Goal: Browse casually: Explore the website without a specific task or goal

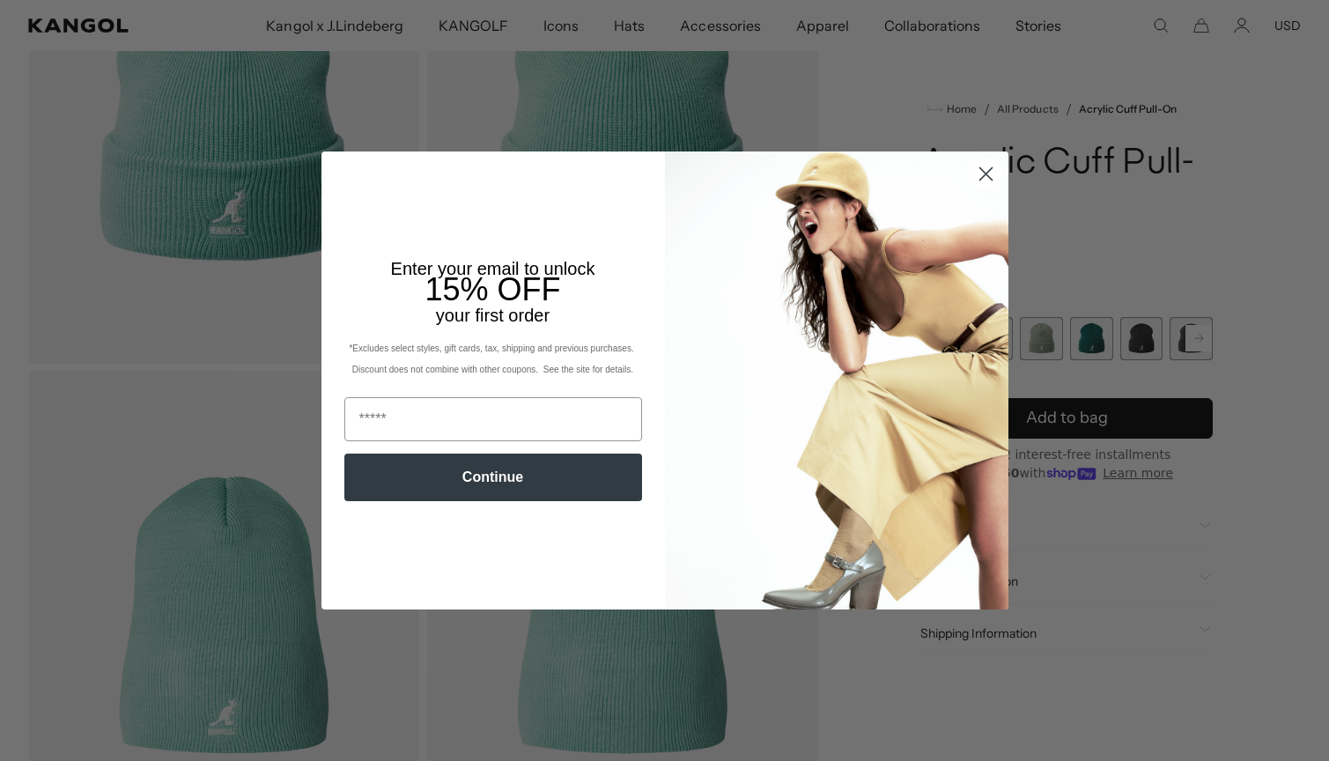
scroll to position [0, 363]
click at [989, 173] on circle "Close dialog" at bounding box center [984, 173] width 29 height 29
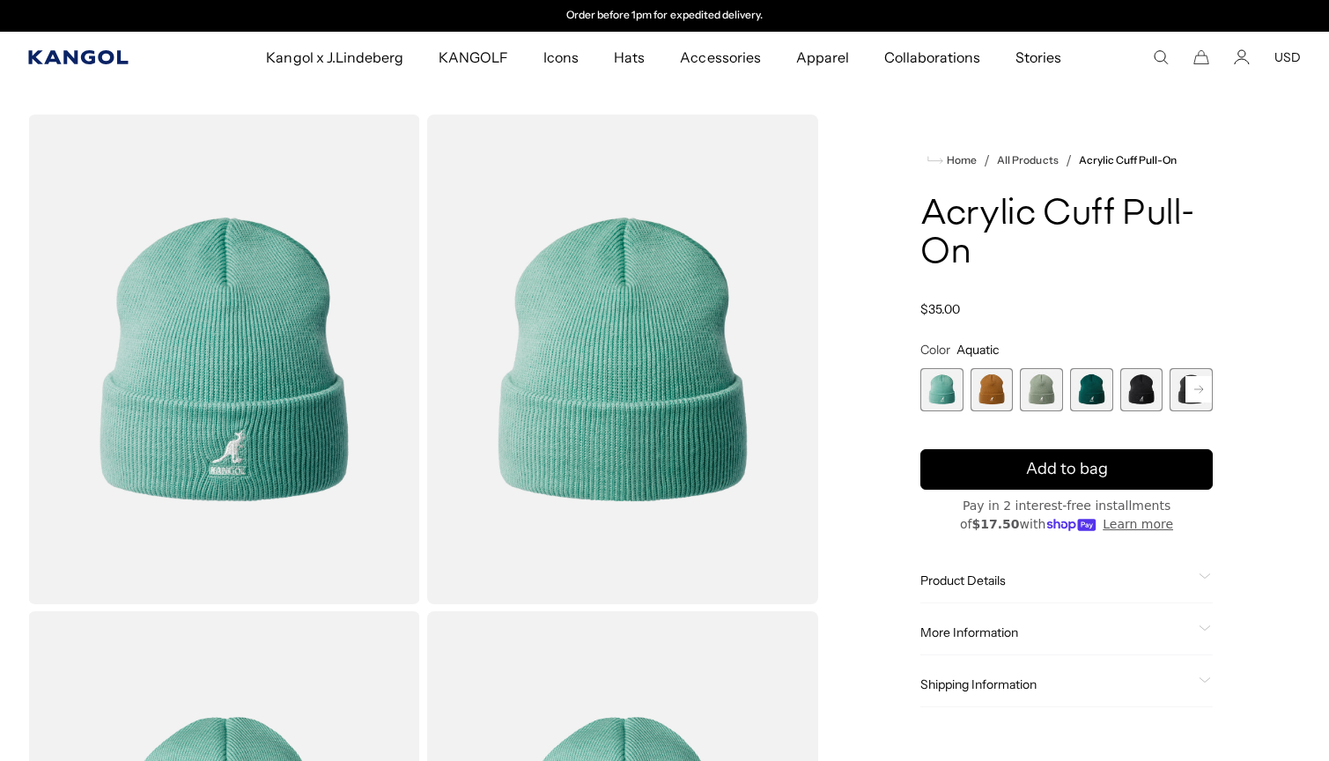
click at [108, 59] on icon "Kangol" at bounding box center [78, 57] width 101 height 14
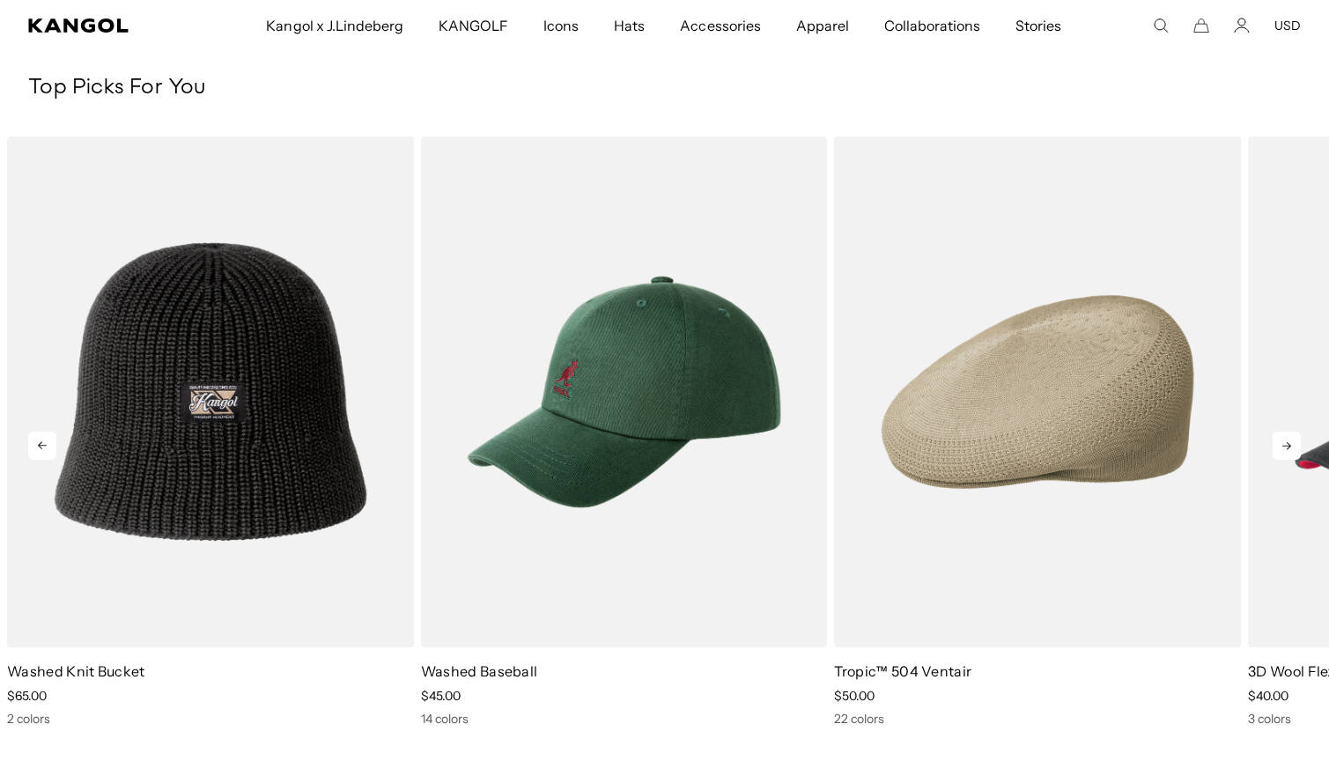
click at [1295, 447] on icon at bounding box center [1286, 445] width 28 height 28
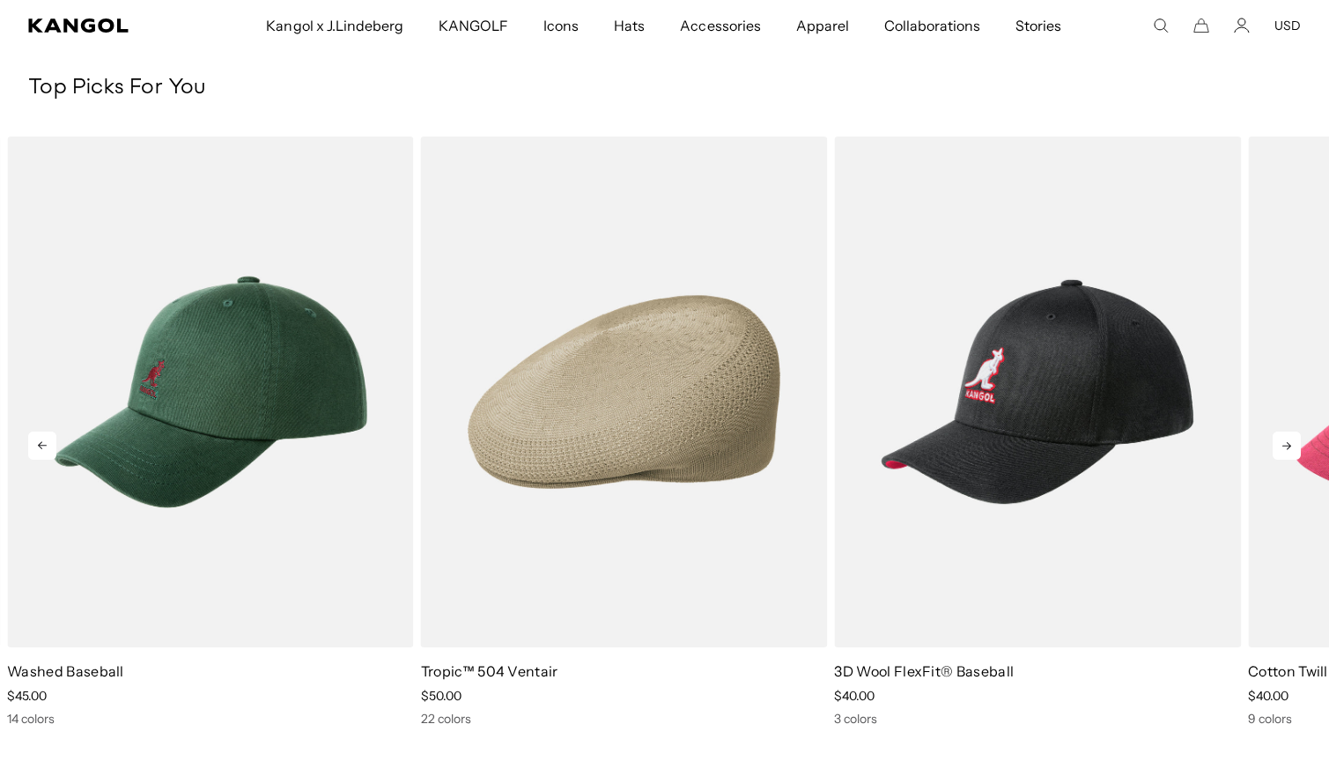
click at [1295, 447] on icon at bounding box center [1286, 445] width 28 height 28
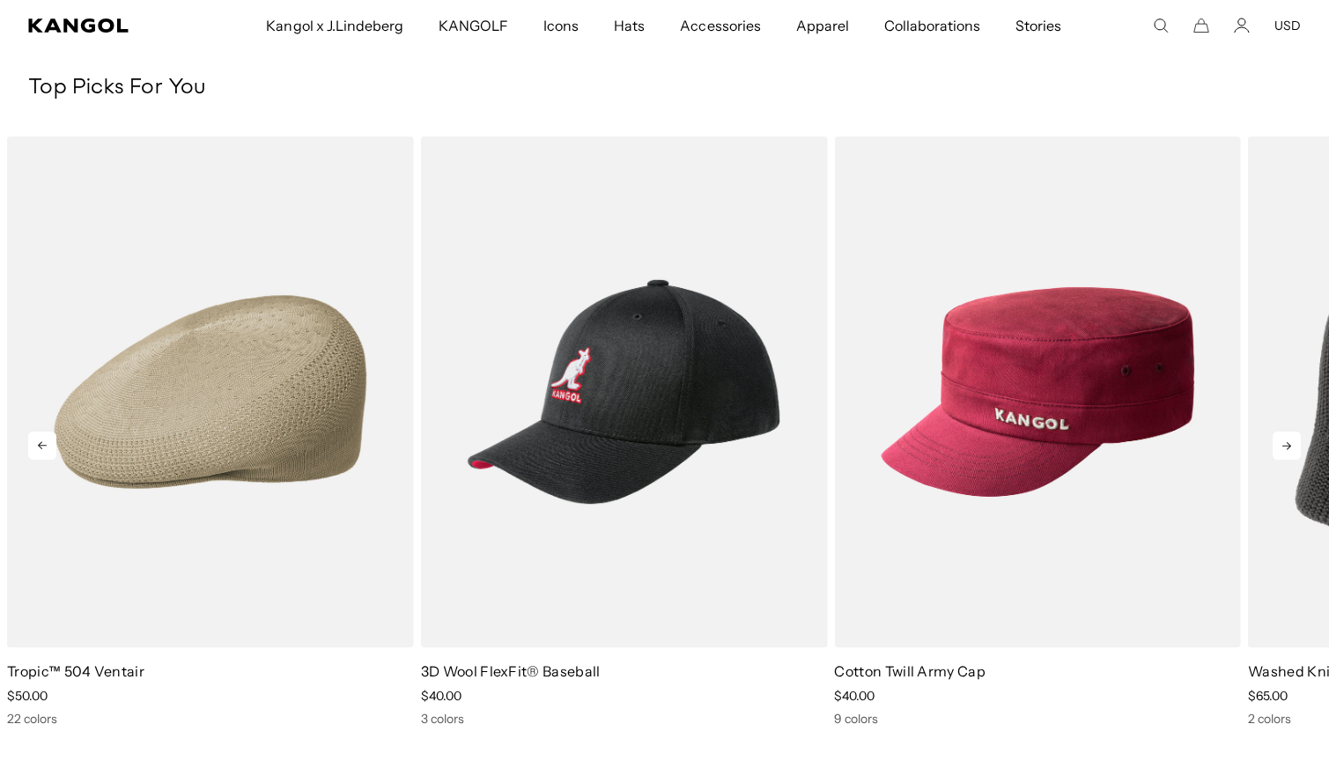
click at [1295, 447] on icon at bounding box center [1286, 445] width 28 height 28
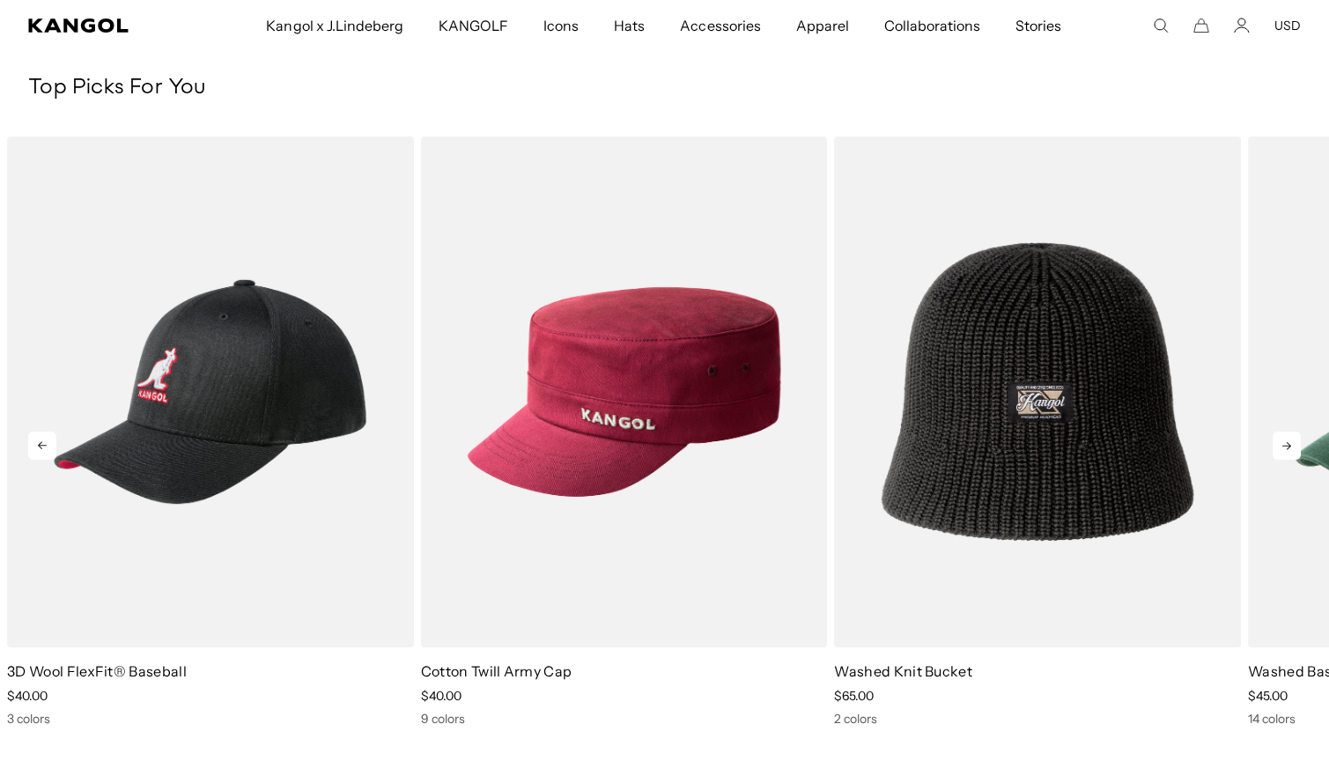
click at [1295, 447] on icon at bounding box center [1286, 445] width 28 height 28
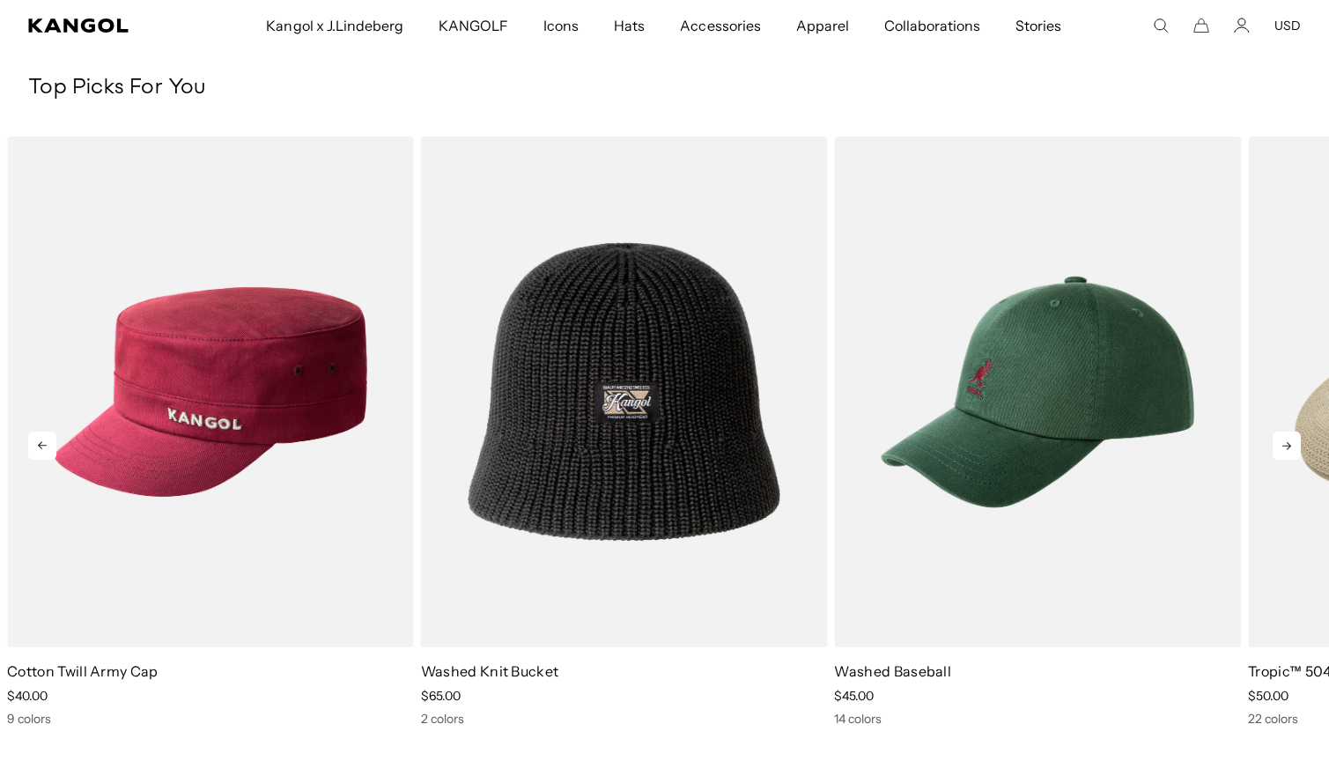
scroll to position [0, 363]
click at [1295, 447] on icon at bounding box center [1286, 445] width 28 height 28
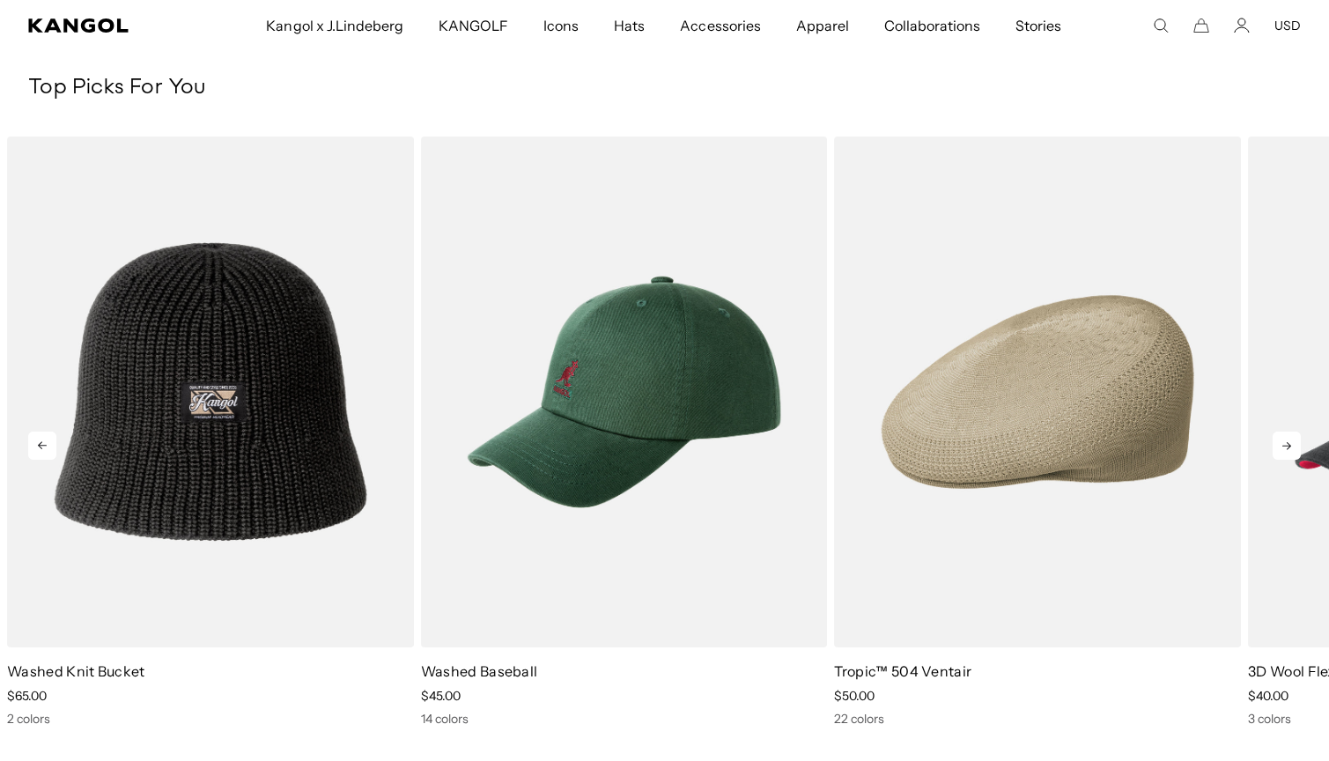
click at [1295, 447] on icon at bounding box center [1286, 445] width 28 height 28
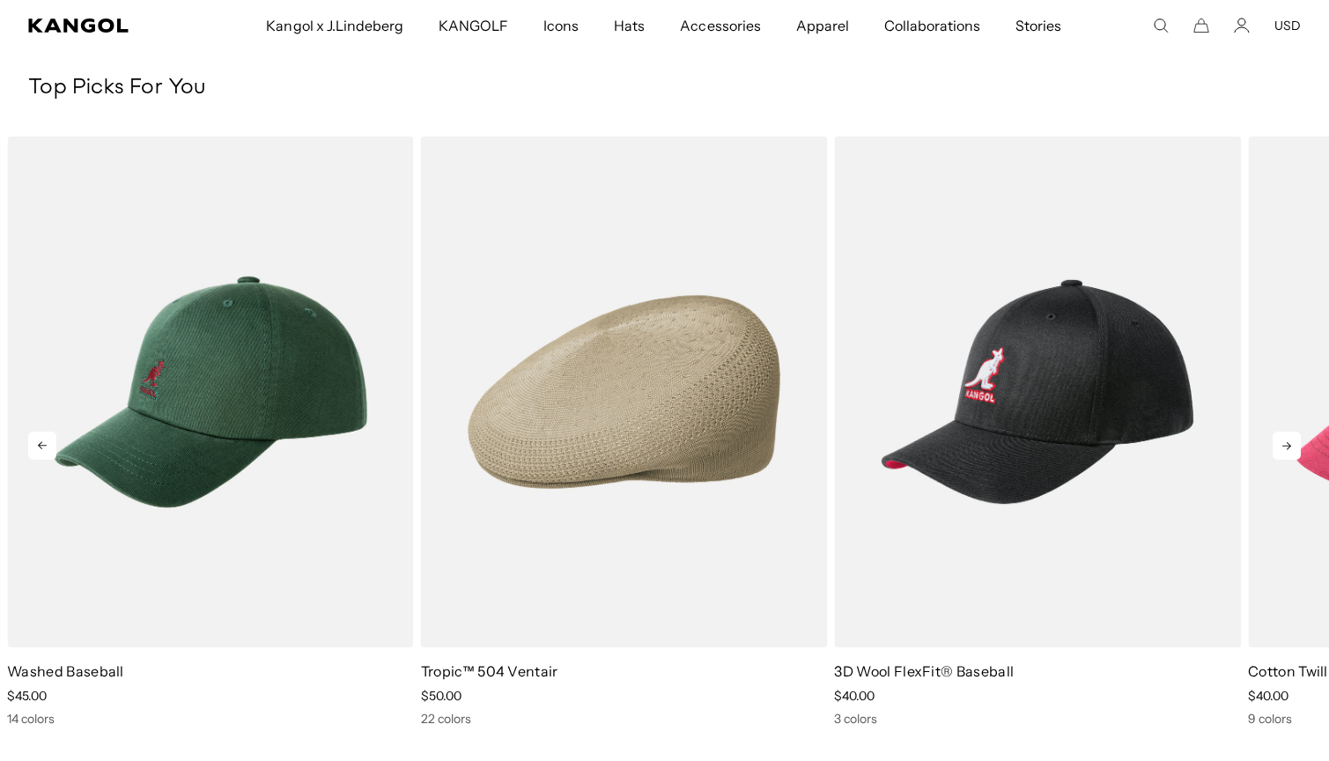
click at [1295, 447] on icon at bounding box center [1286, 445] width 28 height 28
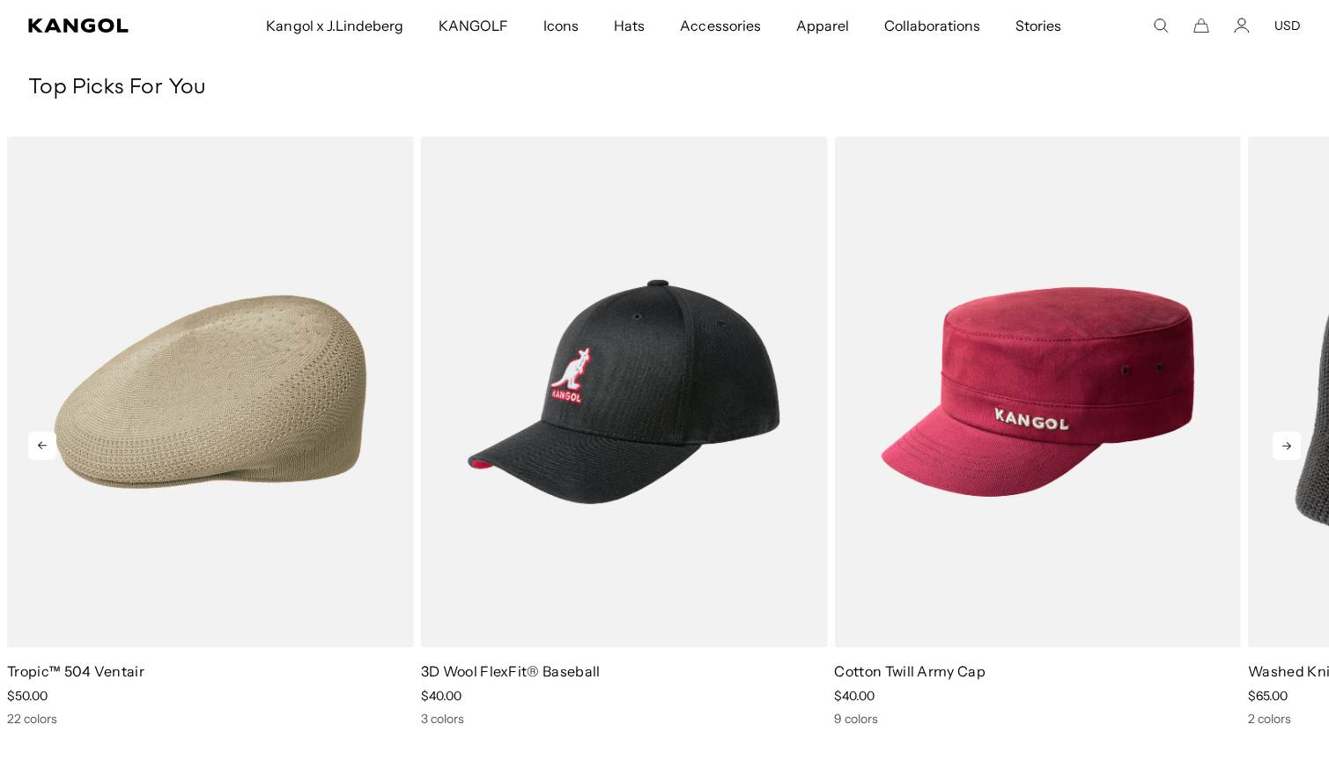
click at [1295, 447] on icon at bounding box center [1286, 445] width 28 height 28
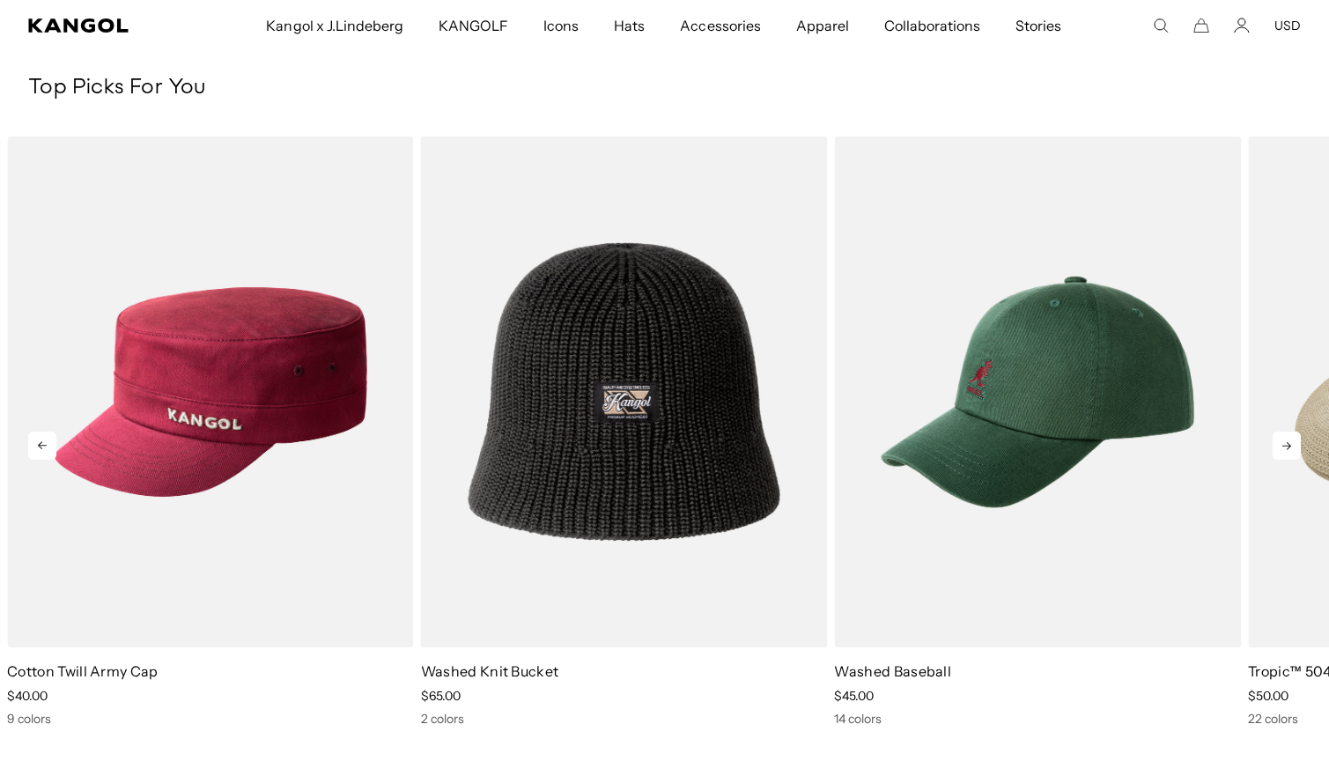
click at [1296, 446] on icon at bounding box center [1286, 445] width 28 height 28
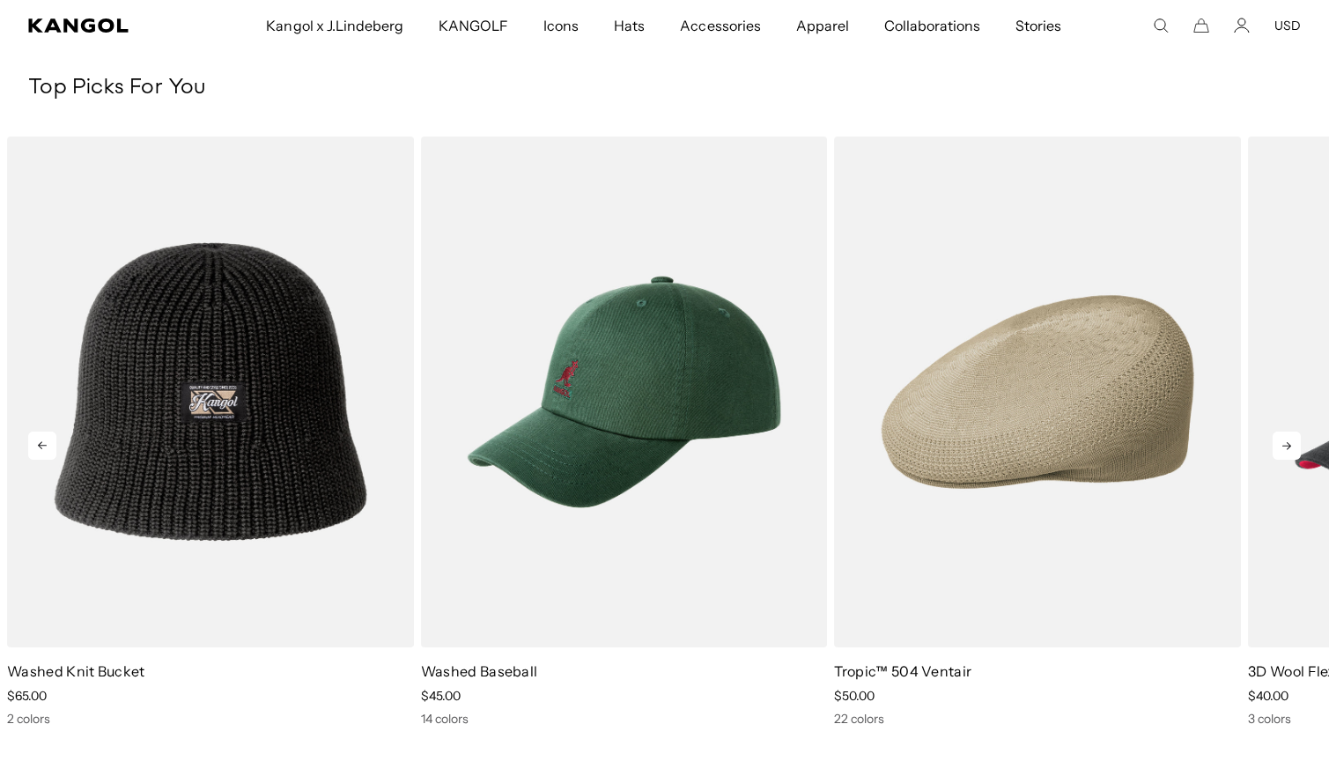
click at [1296, 446] on icon at bounding box center [1286, 445] width 28 height 28
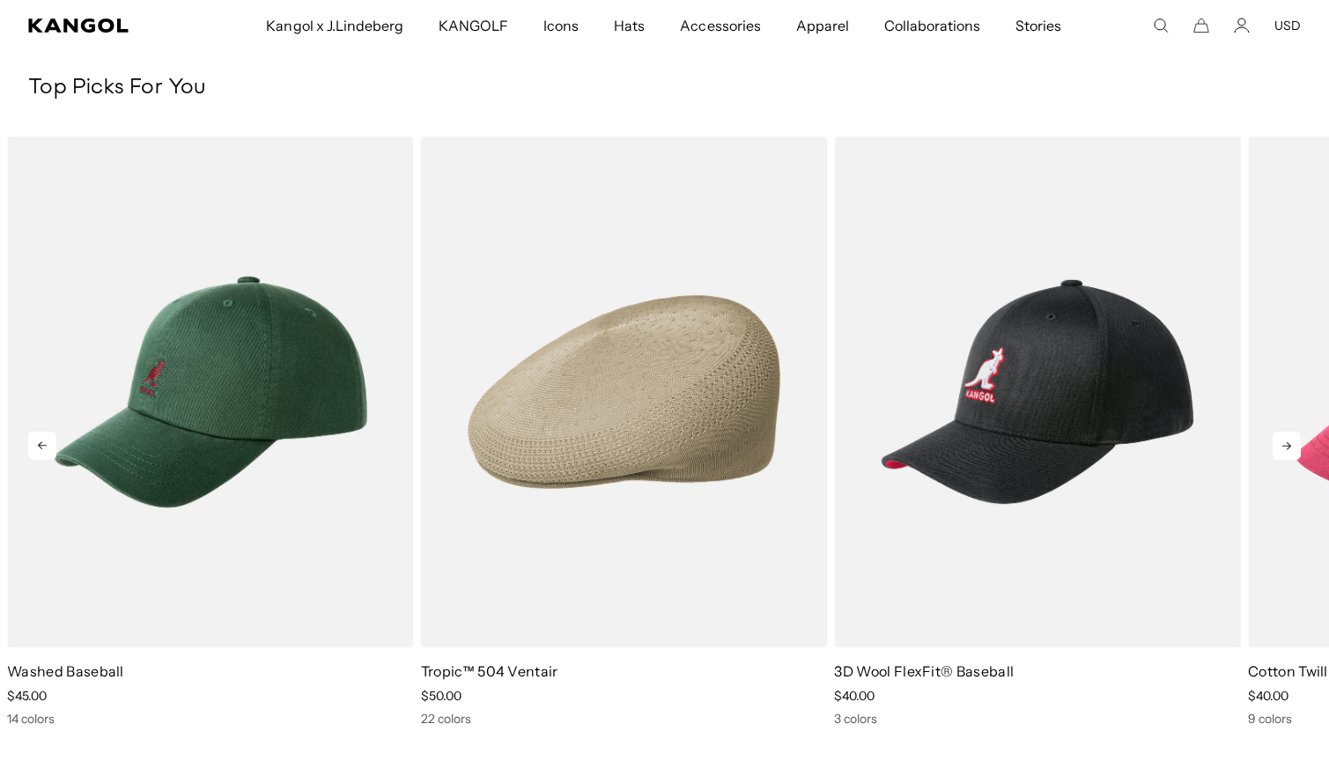
click at [1296, 446] on icon at bounding box center [1286, 445] width 28 height 28
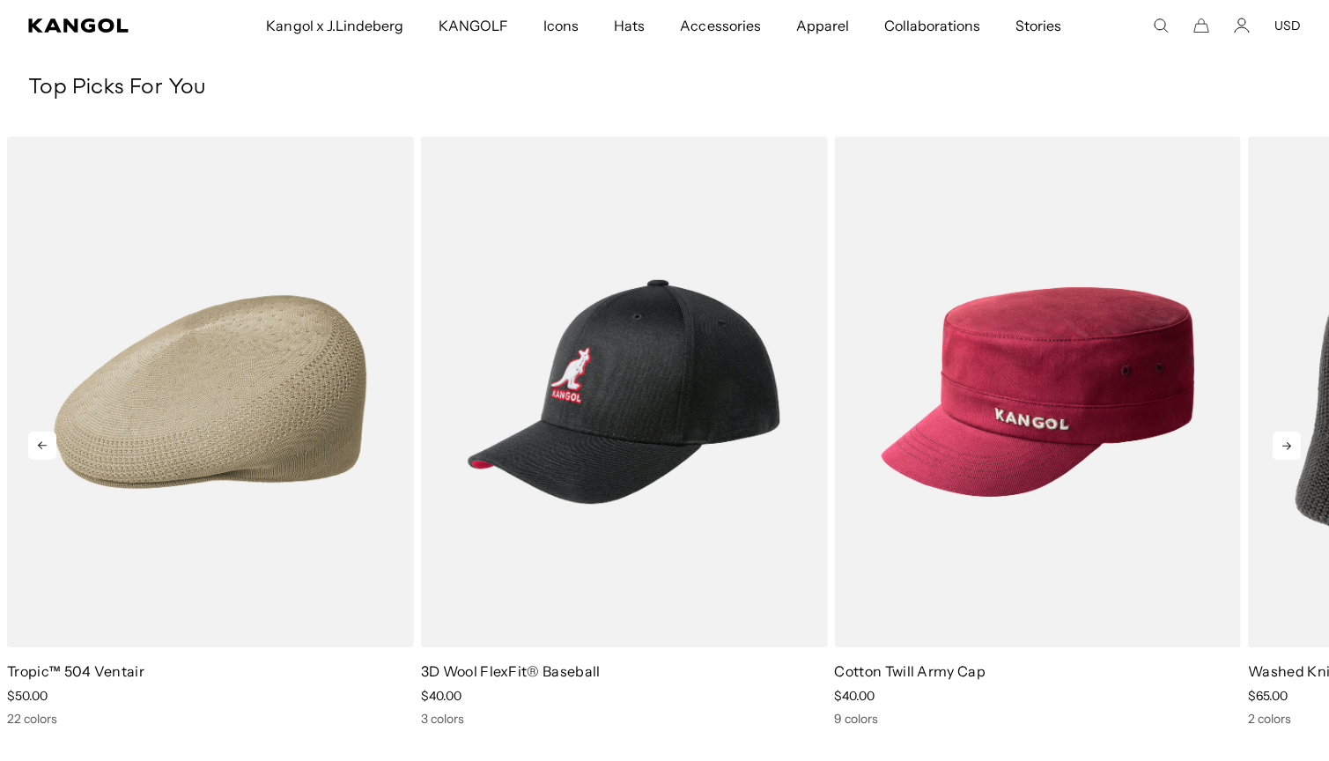
scroll to position [0, 0]
click at [1296, 446] on icon at bounding box center [1286, 445] width 28 height 28
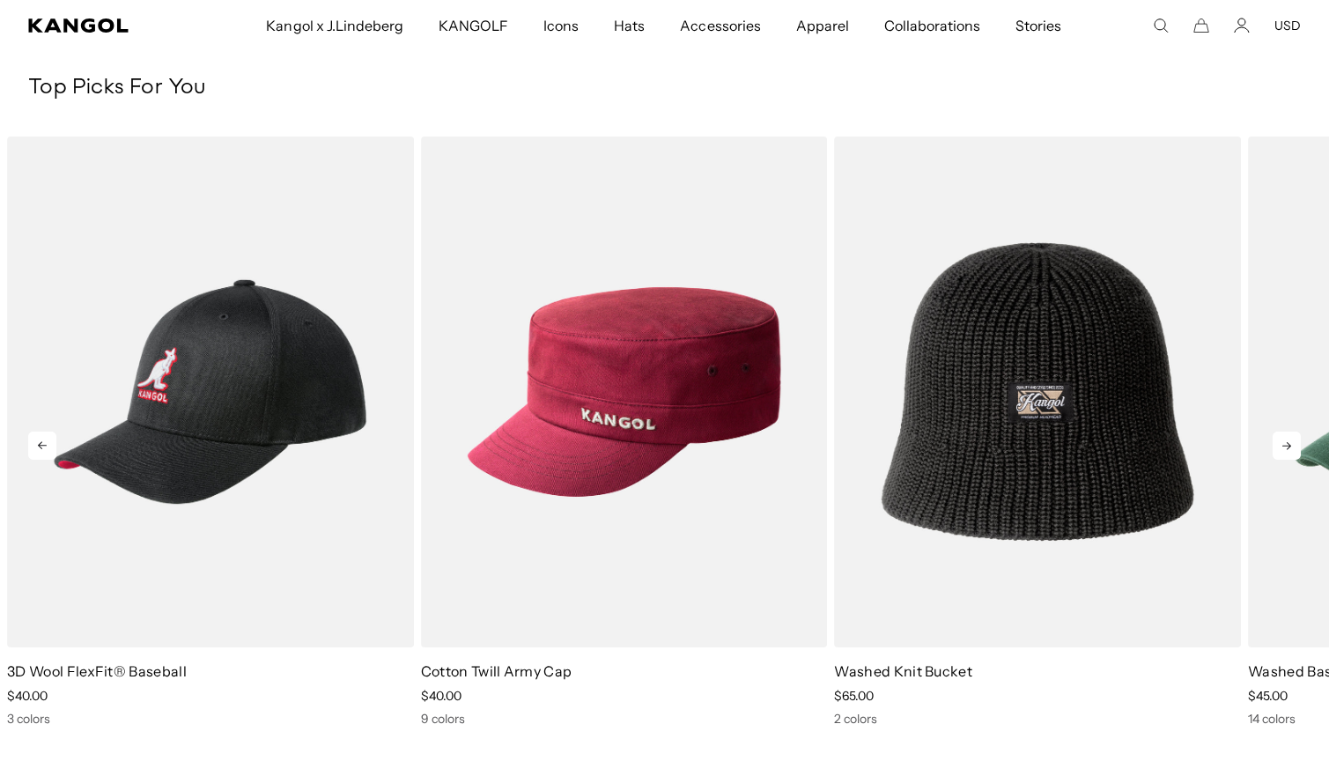
click at [1296, 446] on icon at bounding box center [1286, 445] width 28 height 28
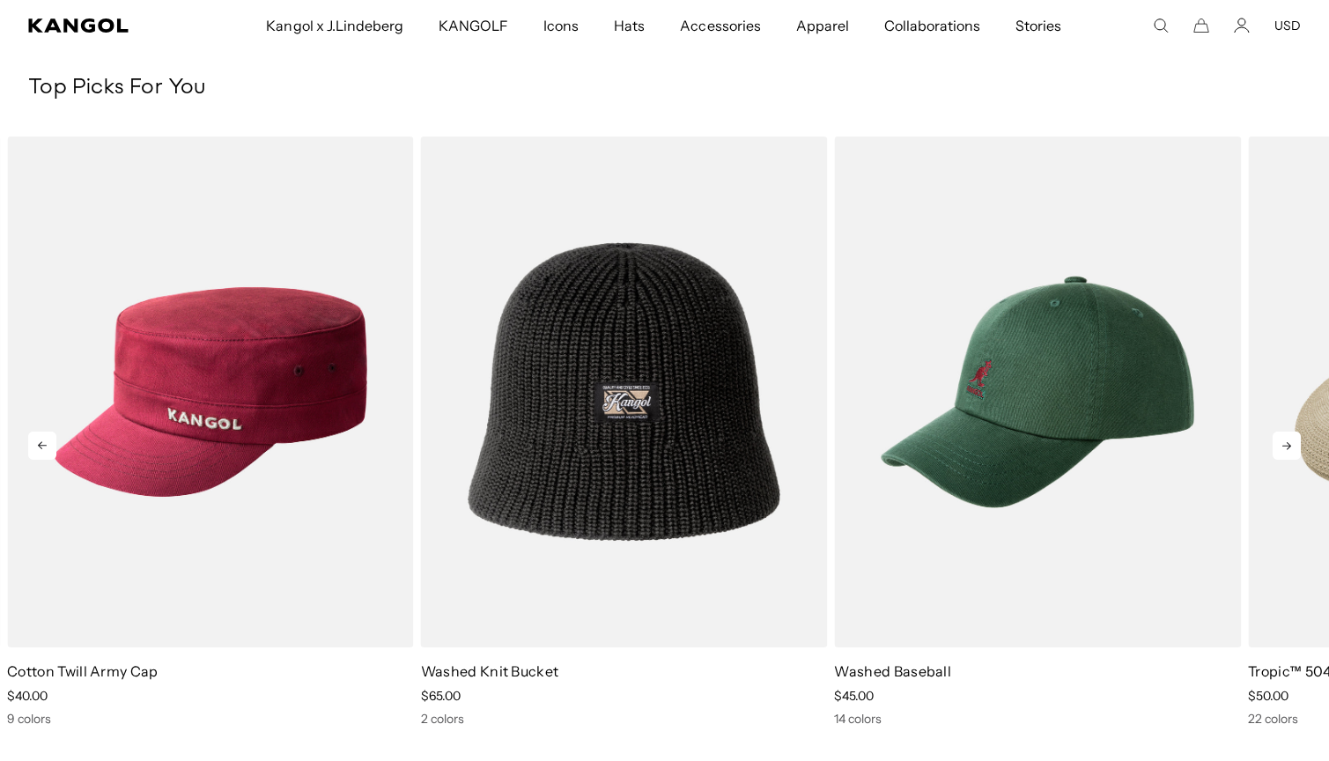
click at [1296, 446] on icon at bounding box center [1286, 445] width 28 height 28
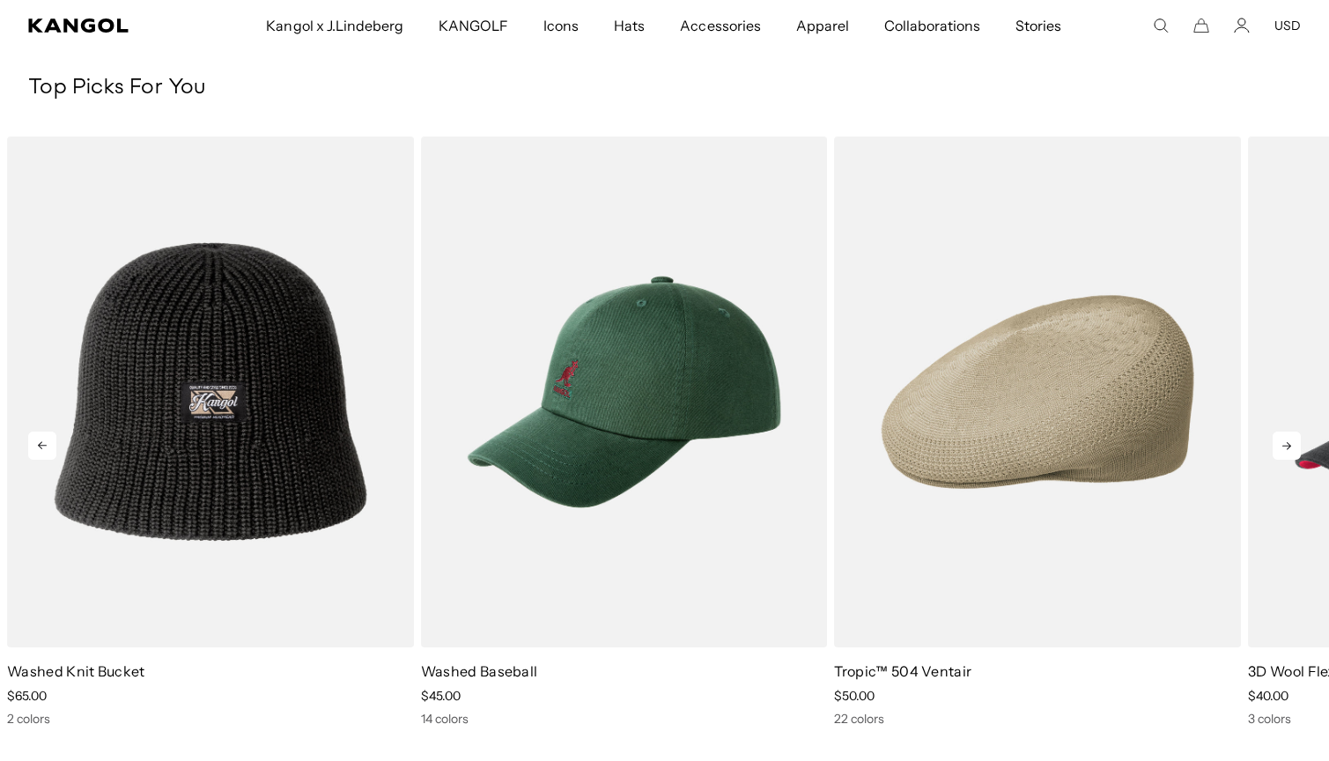
click at [1296, 446] on icon at bounding box center [1286, 445] width 28 height 28
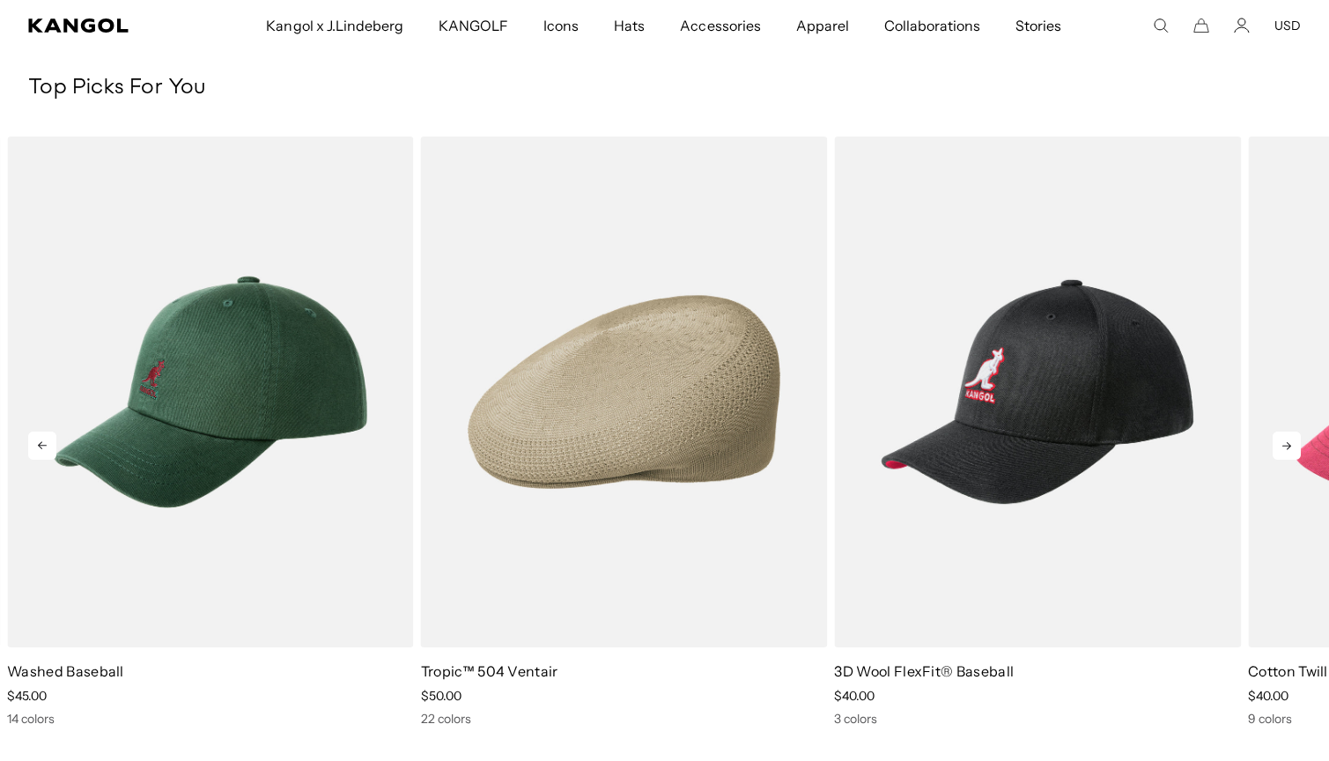
click at [1296, 446] on icon at bounding box center [1286, 445] width 28 height 28
